Goal: Information Seeking & Learning: Check status

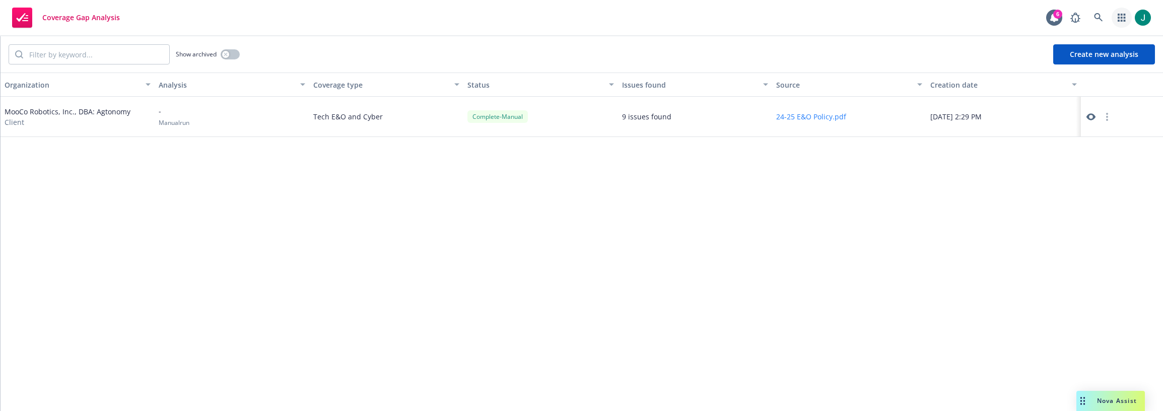
click at [1119, 15] on icon "button" at bounding box center [1122, 18] width 8 height 8
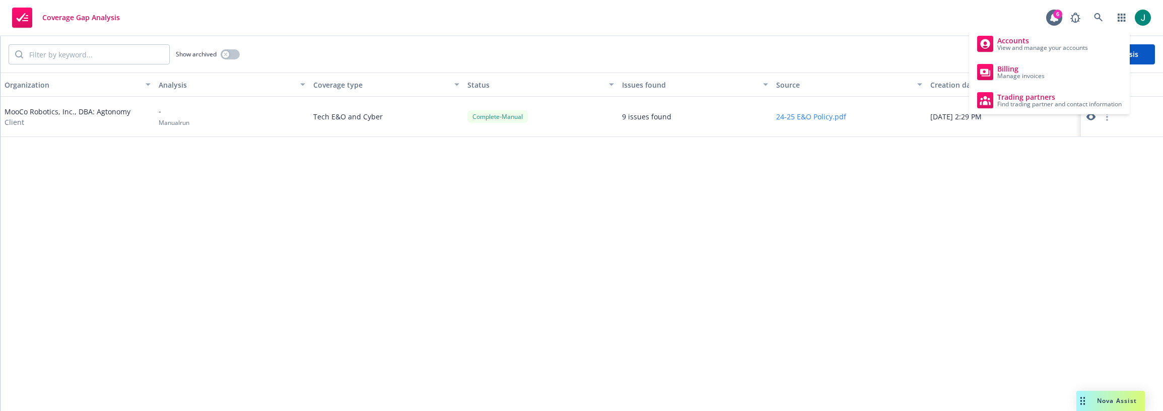
click at [222, 18] on div "Coverage Gap Analysis 6" at bounding box center [581, 18] width 1163 height 36
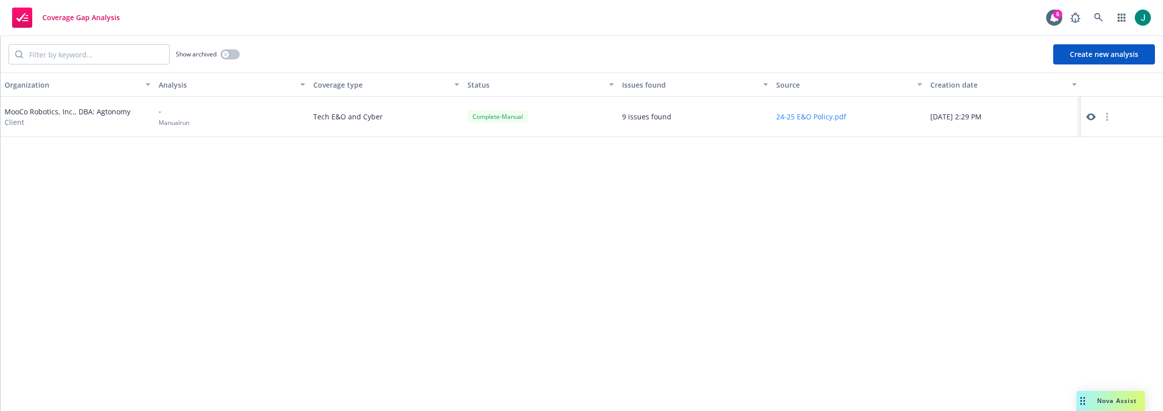
click at [375, 16] on div "Coverage Gap Analysis 6" at bounding box center [581, 18] width 1163 height 36
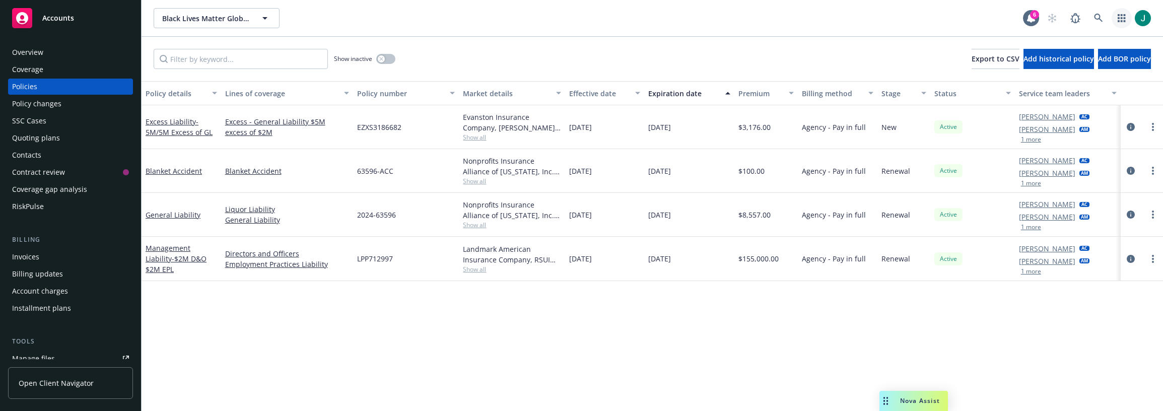
click at [1126, 17] on link "button" at bounding box center [1122, 18] width 20 height 20
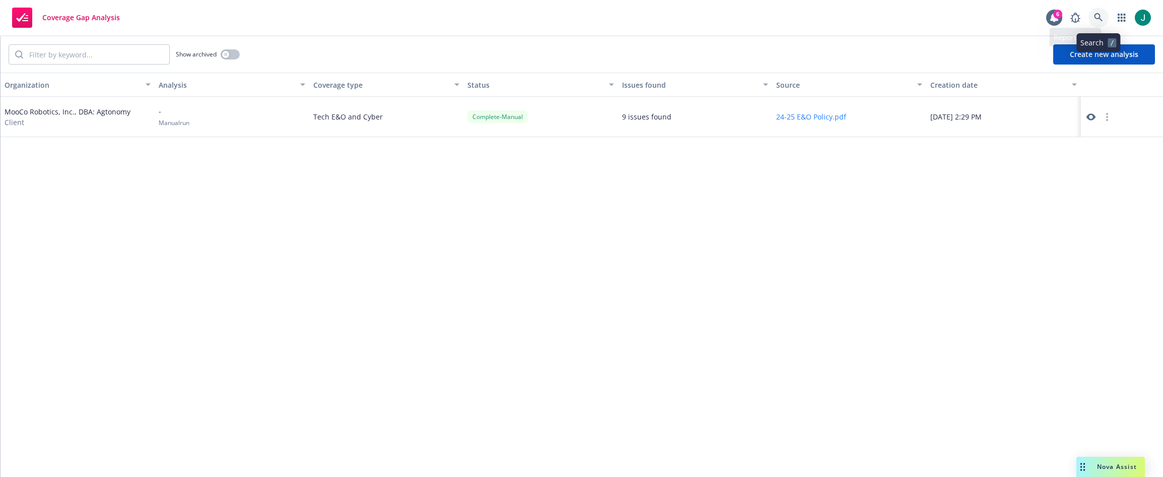
click at [1099, 14] on icon at bounding box center [1098, 17] width 9 height 9
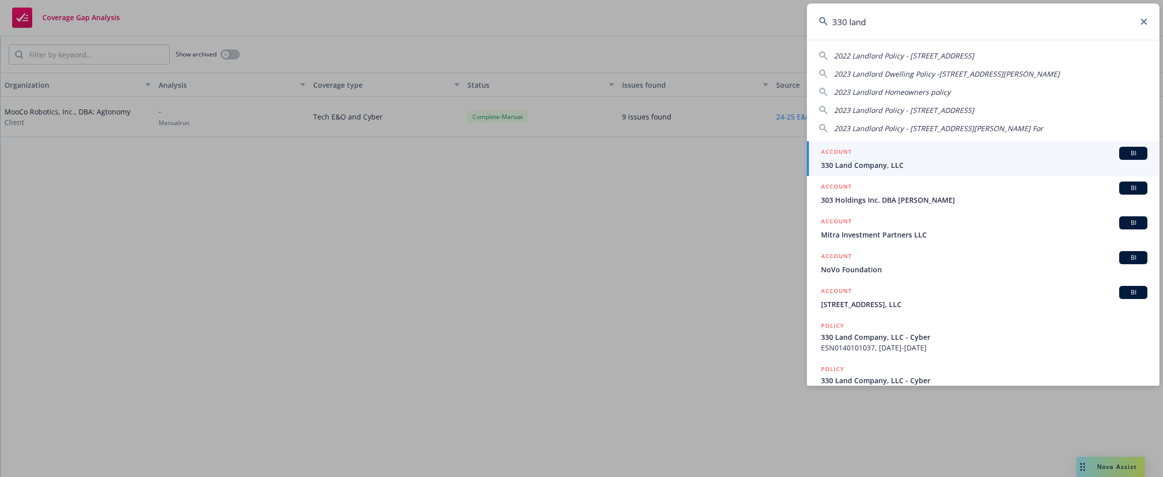
type input "330 land"
click at [904, 157] on div "ACCOUNT BI" at bounding box center [984, 153] width 326 height 13
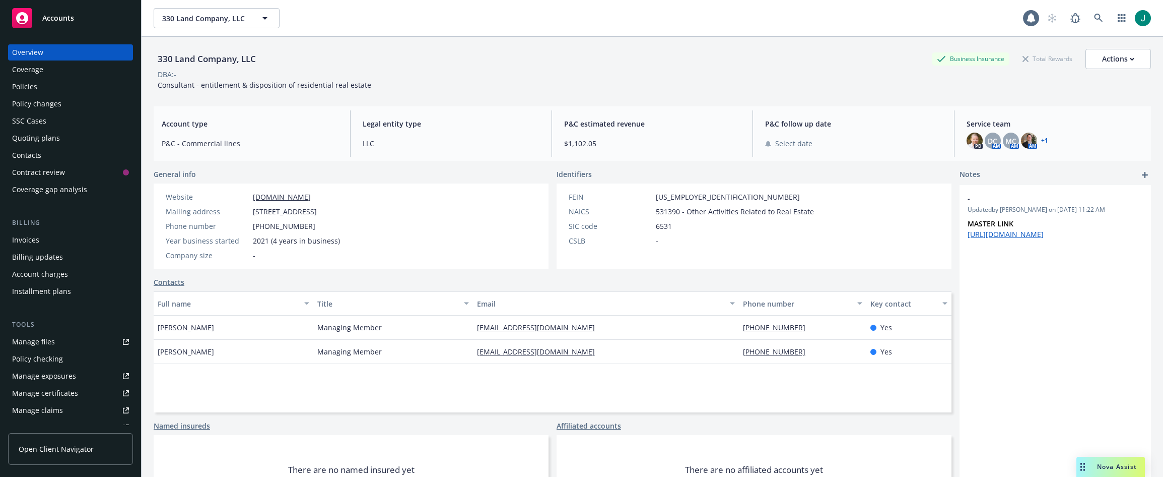
click at [27, 87] on div "Policies" at bounding box center [24, 87] width 25 height 16
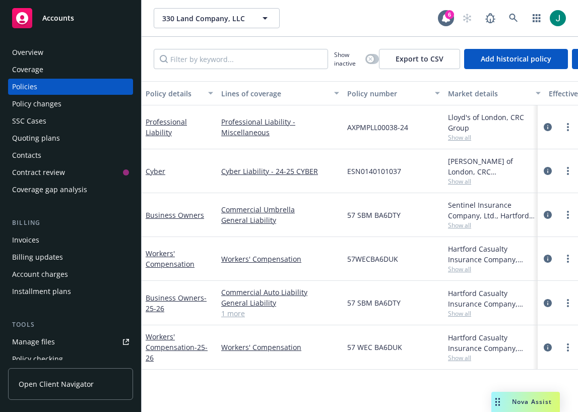
click at [368, 184] on div "ESN0140101037" at bounding box center [393, 171] width 101 height 44
click at [544, 171] on icon "circleInformation" at bounding box center [548, 171] width 8 height 8
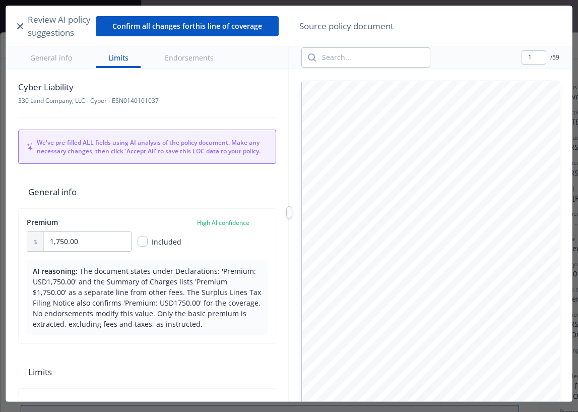
click at [20, 26] on icon "button" at bounding box center [20, 26] width 6 height 6
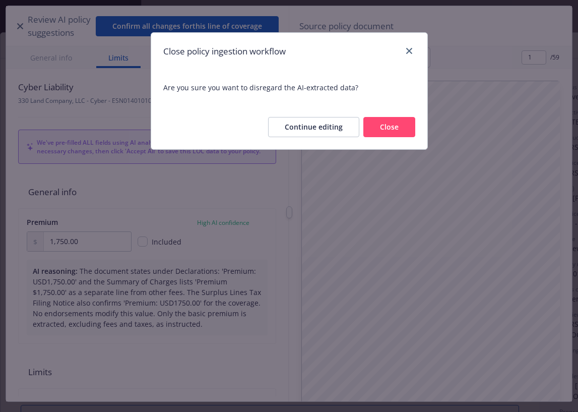
click at [403, 131] on button "Close" at bounding box center [389, 127] width 52 height 20
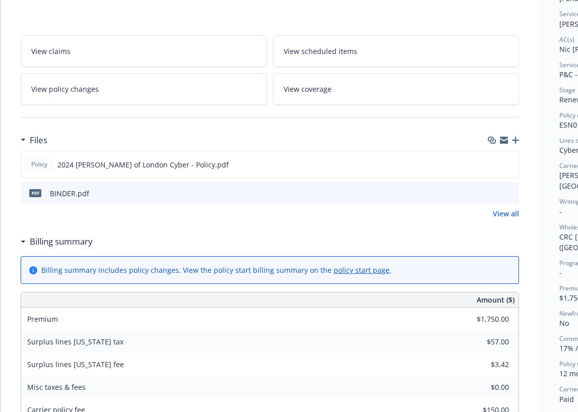
scroll to position [151, 0]
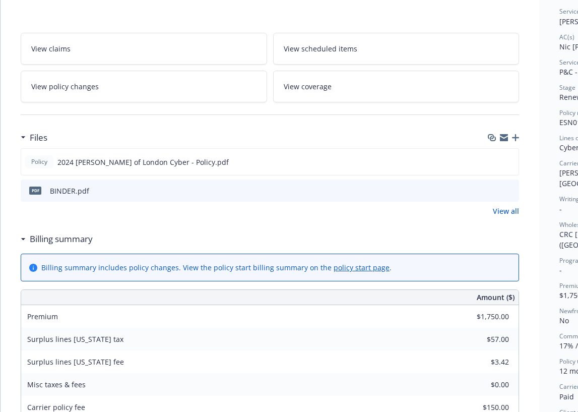
click at [505, 212] on link "View all" at bounding box center [506, 211] width 26 height 11
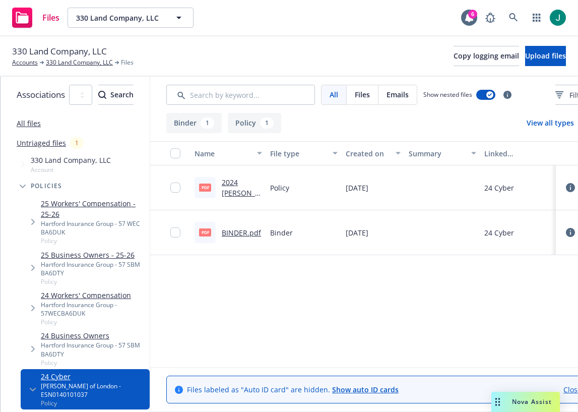
click at [260, 191] on link "2024 Lloyd's of London Cyber - Policy.pdf" at bounding box center [241, 208] width 39 height 62
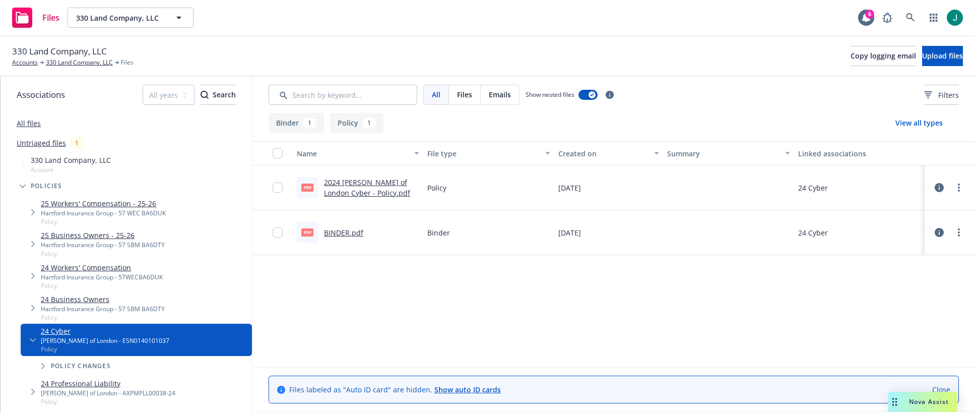
click at [339, 230] on link "BINDER.pdf" at bounding box center [343, 233] width 39 height 10
click at [577, 14] on icon at bounding box center [910, 17] width 9 height 9
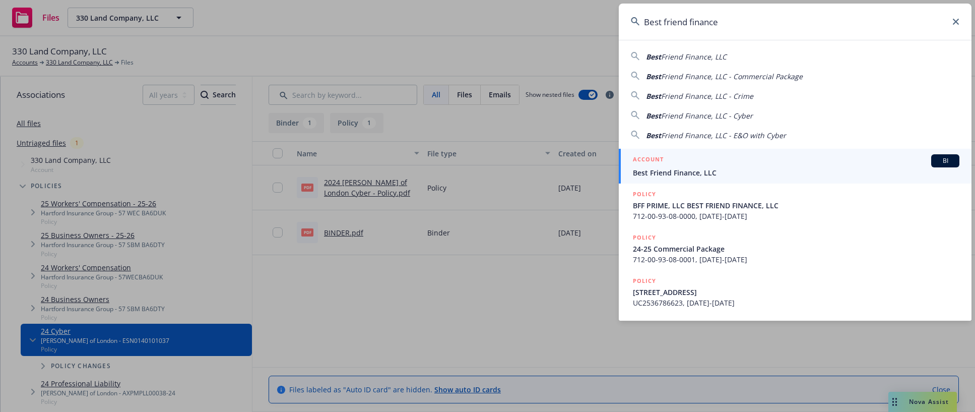
type input "Best friend finance"
click at [577, 172] on span "Best Friend Finance, LLC" at bounding box center [796, 172] width 326 height 11
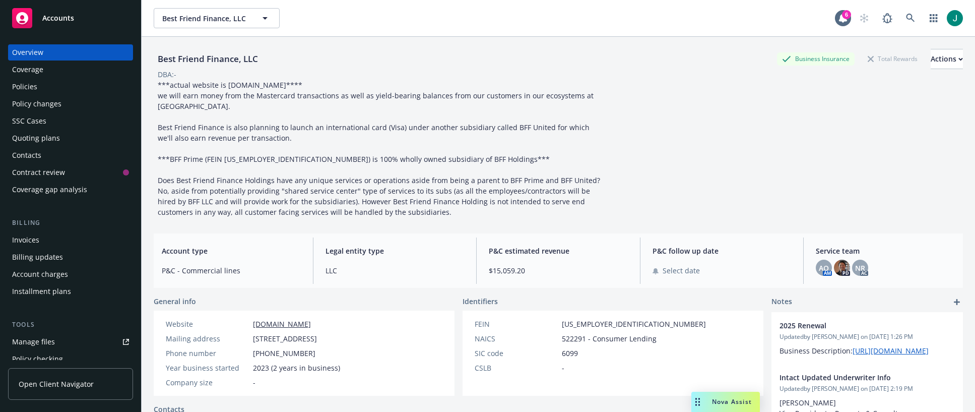
click at [37, 86] on div "Policies" at bounding box center [70, 87] width 117 height 16
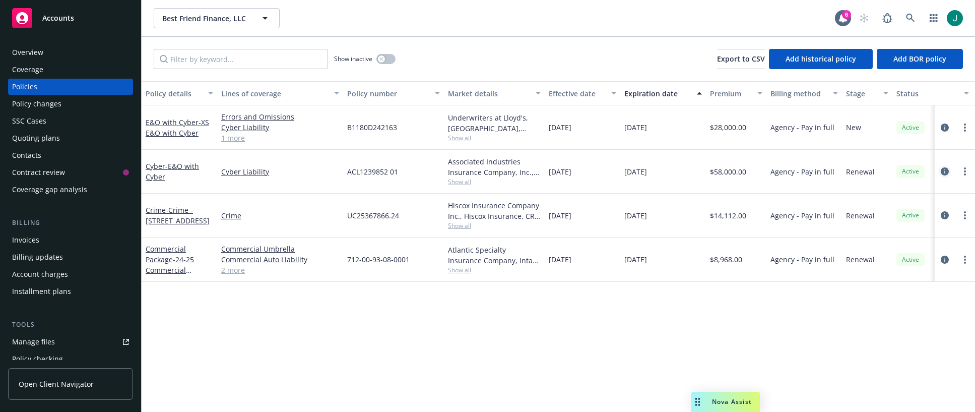
click at [946, 171] on icon "circleInformation" at bounding box center [945, 171] width 8 height 8
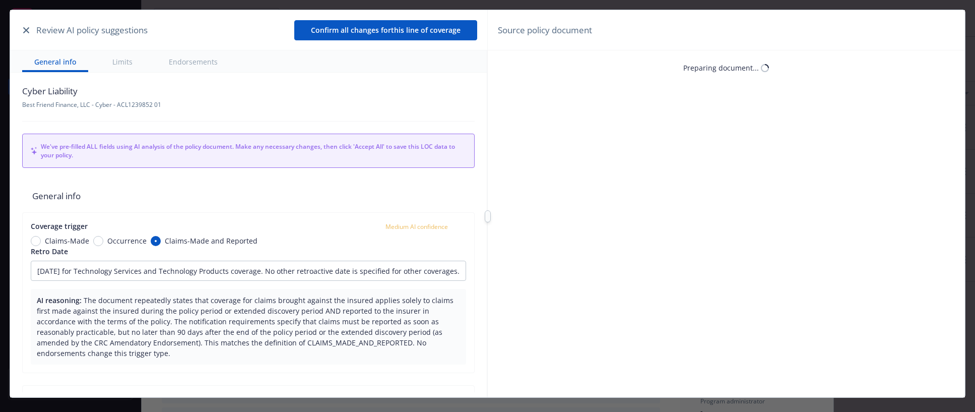
type textarea "x"
click at [26, 29] on icon "button" at bounding box center [26, 30] width 6 height 6
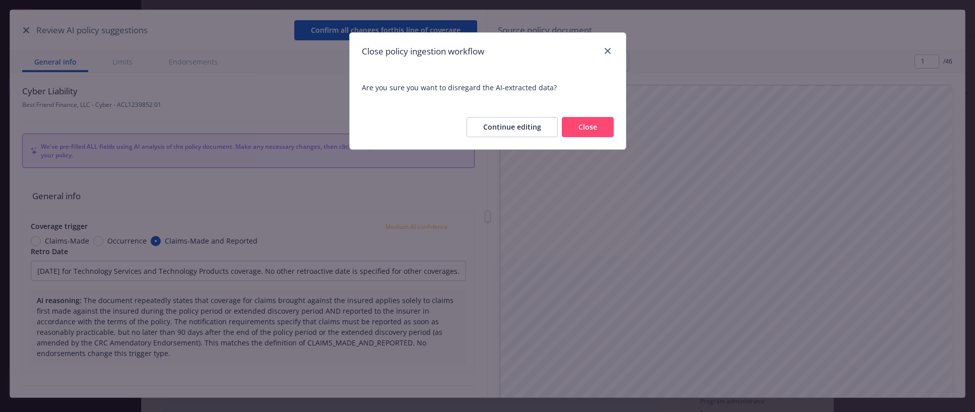
click at [597, 129] on button "Close" at bounding box center [588, 127] width 52 height 20
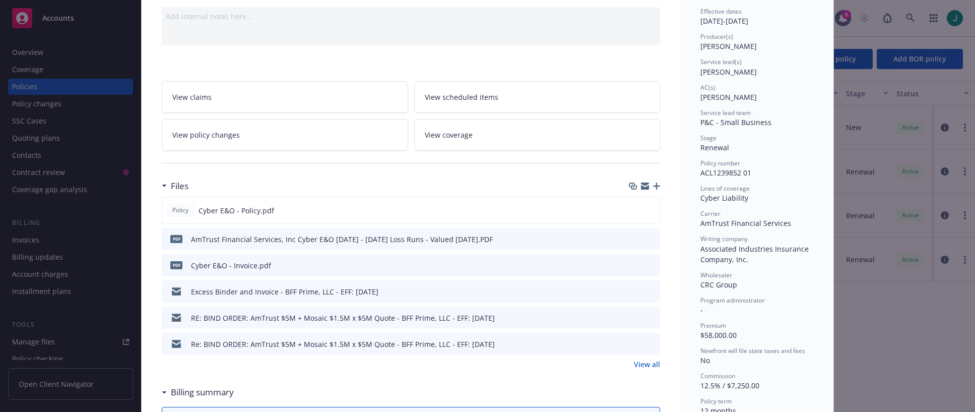
scroll to position [151, 0]
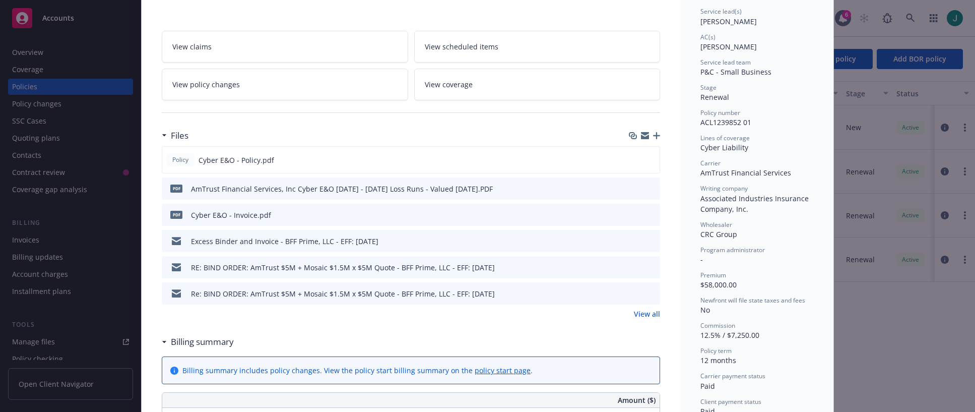
click at [646, 216] on icon "preview file" at bounding box center [650, 214] width 9 height 7
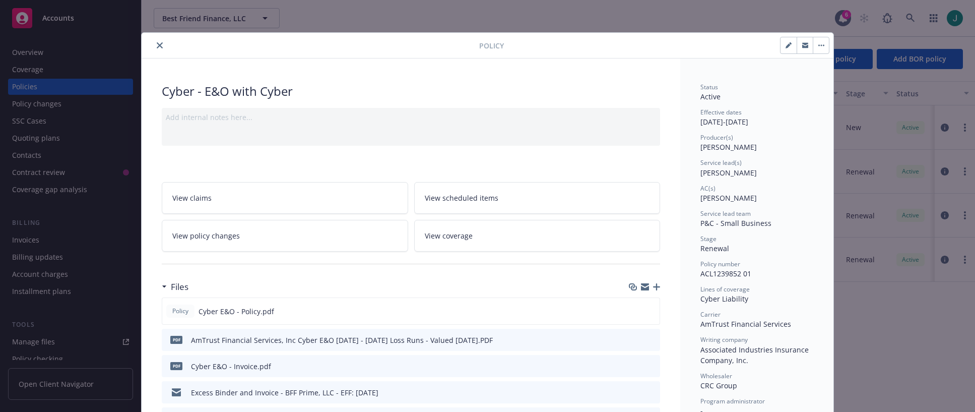
drag, startPoint x: 154, startPoint y: 46, endPoint x: 225, endPoint y: 42, distance: 71.6
click at [157, 46] on icon "close" at bounding box center [160, 45] width 6 height 6
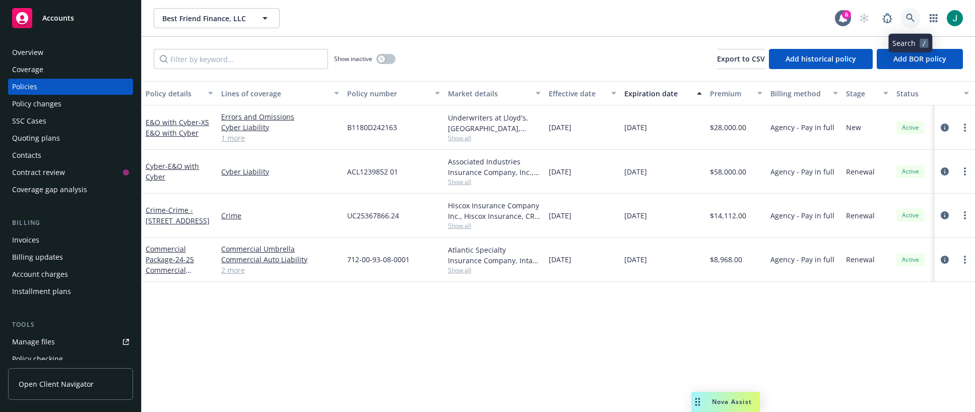
click at [912, 16] on icon at bounding box center [910, 18] width 9 height 9
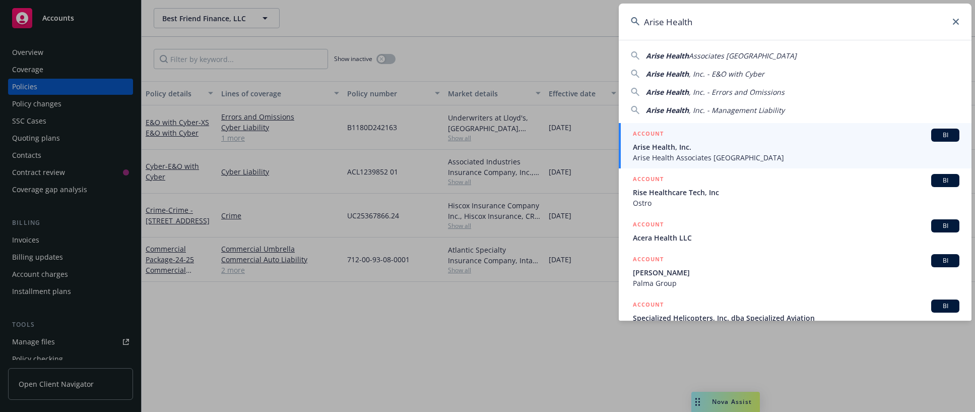
type input "Arise Health"
click at [676, 146] on span "Arise Health, Inc." at bounding box center [796, 147] width 326 height 11
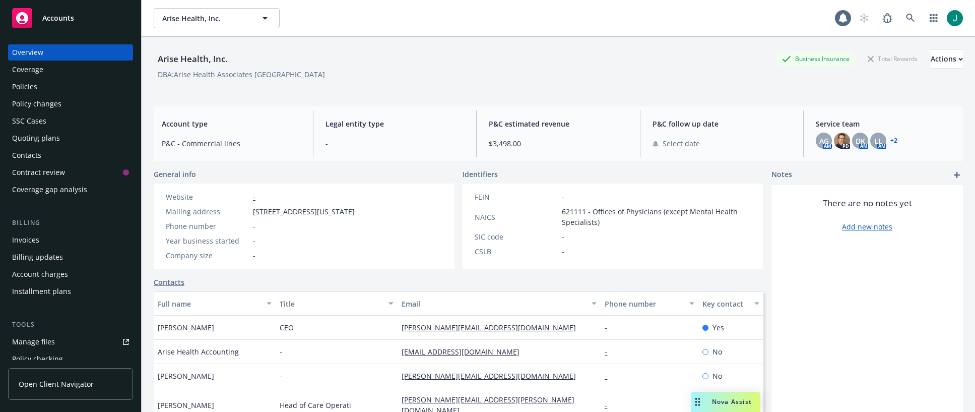
click at [26, 89] on div "Policies" at bounding box center [24, 87] width 25 height 16
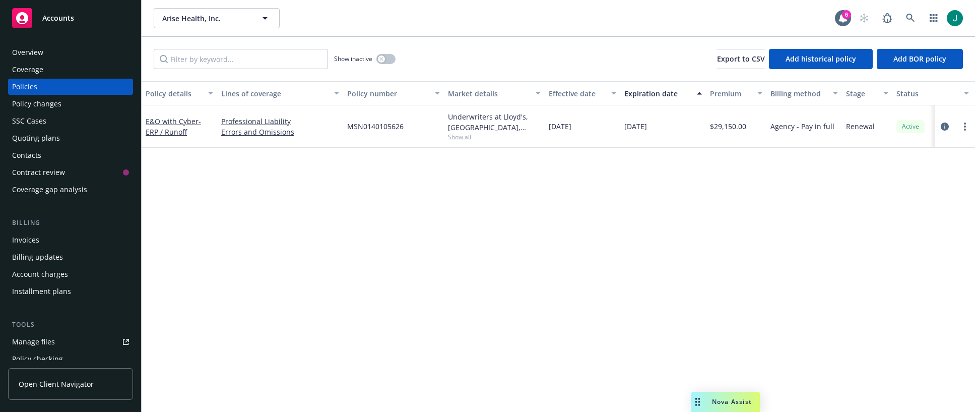
click at [283, 222] on div "Policy details Lines of coverage Policy number Market details Effective date Ex…" at bounding box center [558, 246] width 833 height 330
click at [265, 202] on div "Policy details Lines of coverage Policy number Market details Effective date Ex…" at bounding box center [558, 246] width 833 height 330
click at [382, 56] on div "button" at bounding box center [381, 58] width 7 height 7
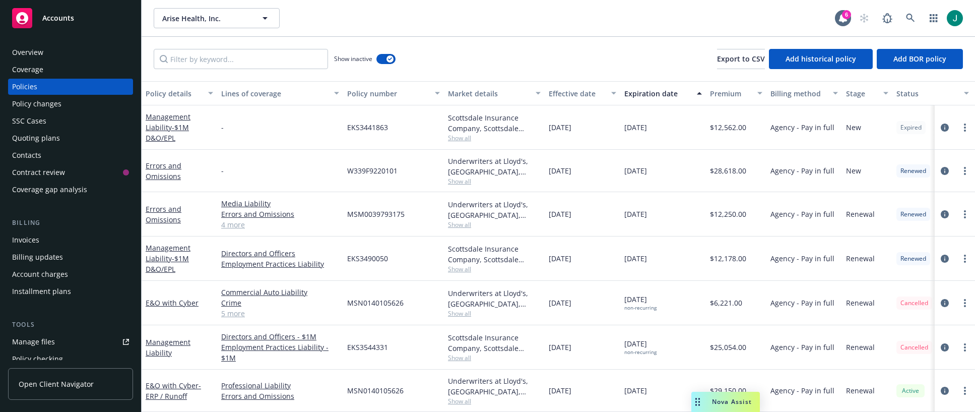
click at [652, 93] on div "Expiration date" at bounding box center [657, 93] width 66 height 11
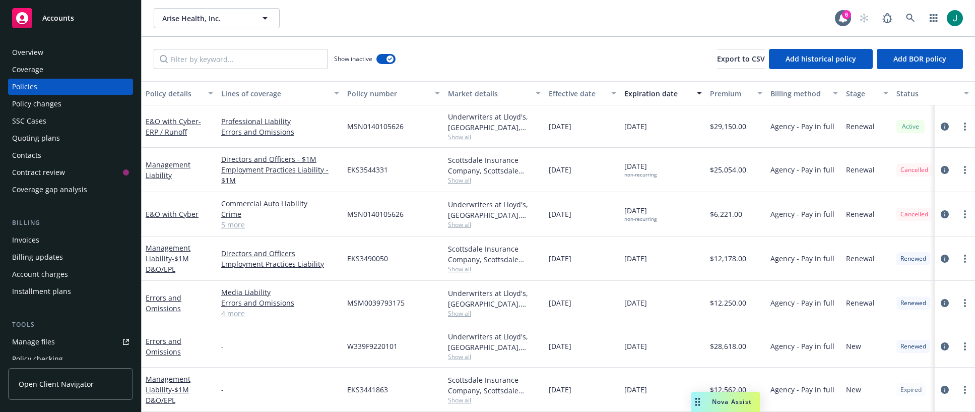
click at [348, 15] on div "Arise Health, Inc. Arise Health, Inc." at bounding box center [494, 18] width 681 height 20
click at [913, 16] on icon at bounding box center [910, 18] width 9 height 9
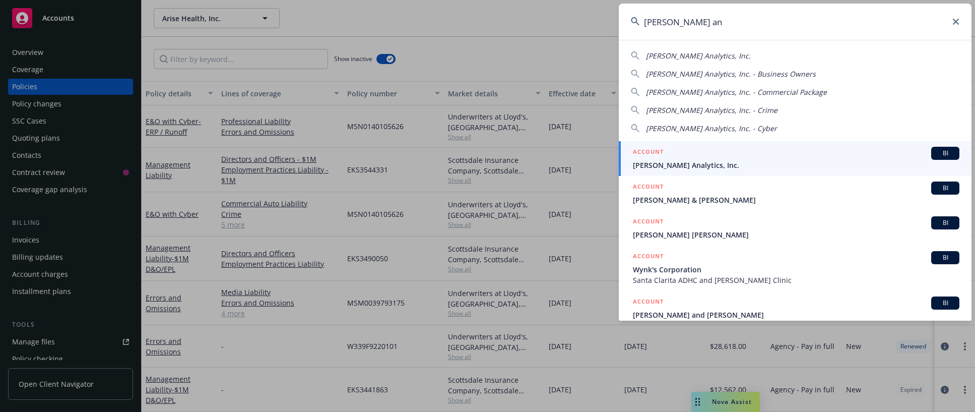
type input "clara an"
click at [689, 165] on span "[PERSON_NAME] Analytics, Inc." at bounding box center [796, 165] width 326 height 11
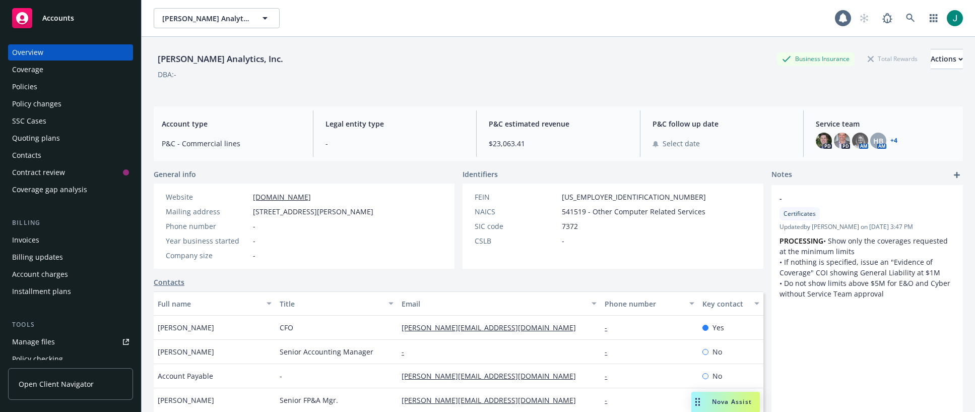
click at [21, 82] on div "Policies" at bounding box center [24, 87] width 25 height 16
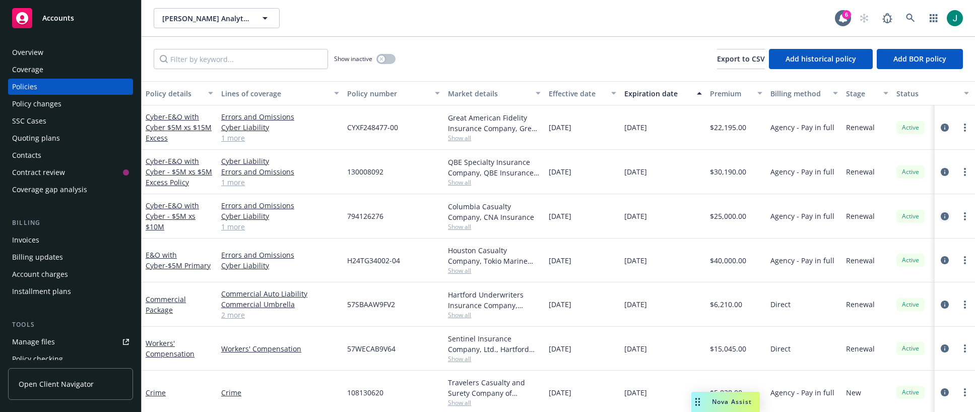
click at [941, 217] on icon "circleInformation" at bounding box center [945, 216] width 8 height 8
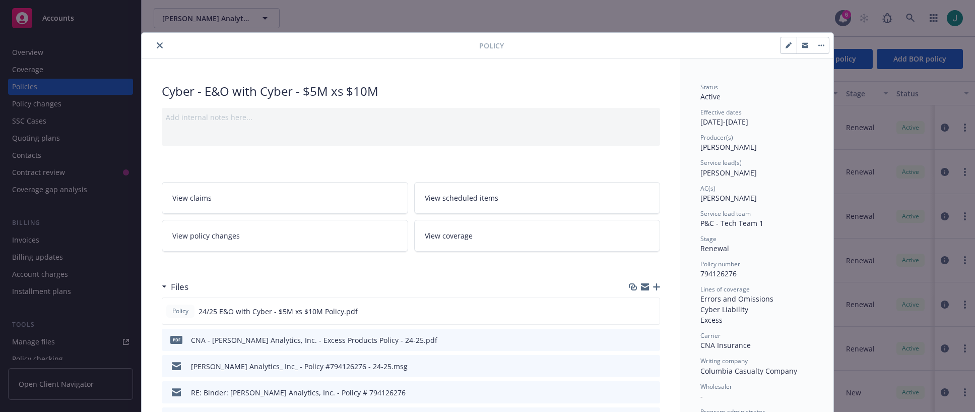
click at [157, 44] on icon "close" at bounding box center [160, 45] width 6 height 6
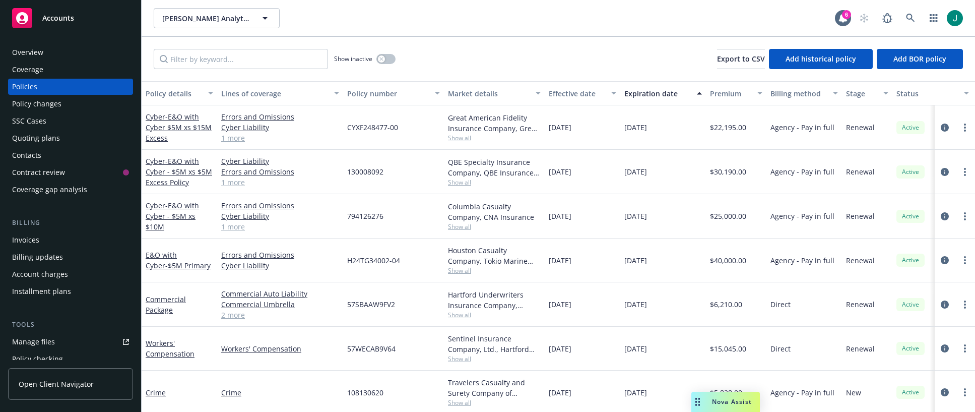
click at [51, 139] on div "Quoting plans" at bounding box center [36, 138] width 48 height 16
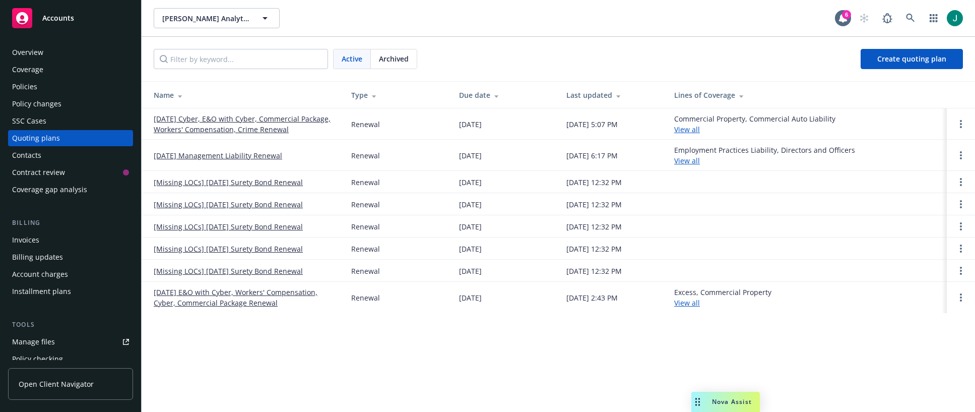
click at [277, 119] on link "[DATE] Cyber, E&O with Cyber, Commercial Package, Workers' Compensation, Crime …" at bounding box center [244, 123] width 181 height 21
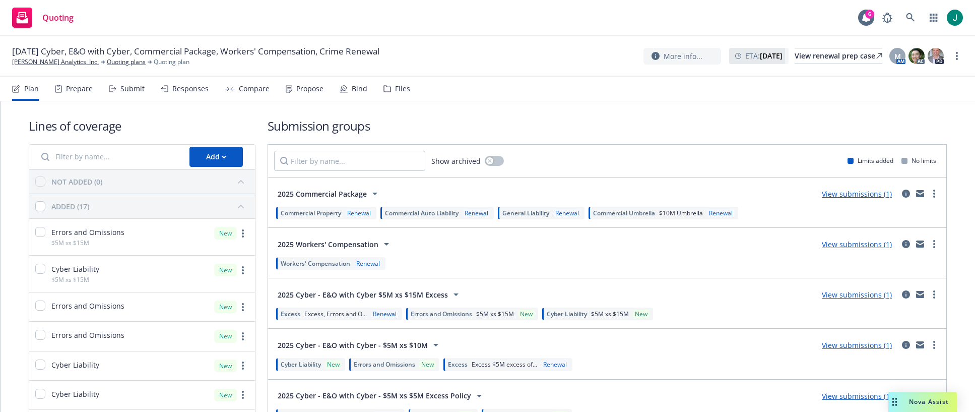
click at [395, 91] on div "Files" at bounding box center [402, 89] width 15 height 8
